Goal: Task Accomplishment & Management: Manage account settings

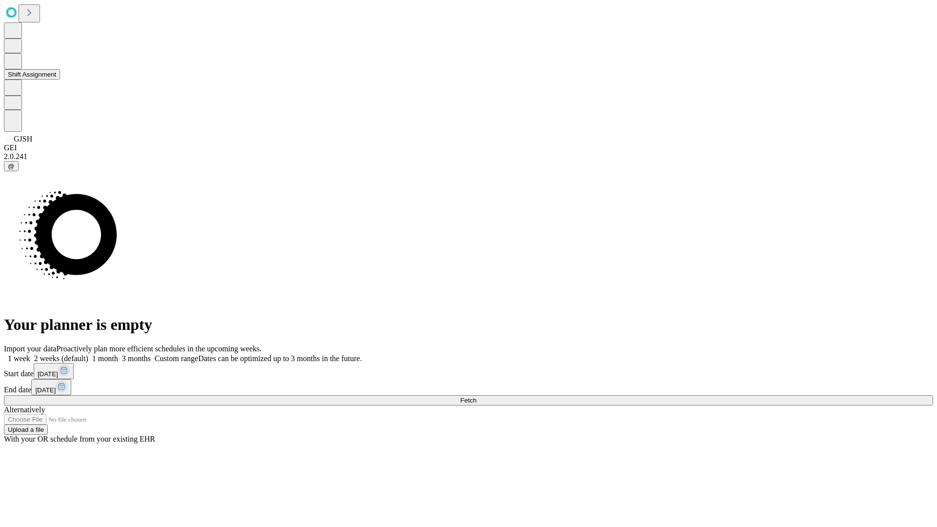
click at [60, 80] on button "Shift Assignment" at bounding box center [32, 74] width 56 height 10
